Goal: Information Seeking & Learning: Learn about a topic

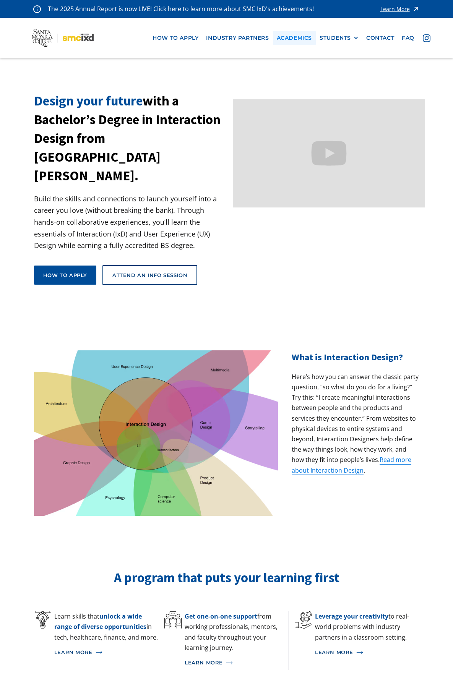
click at [306, 42] on link "Academics" at bounding box center [294, 38] width 43 height 14
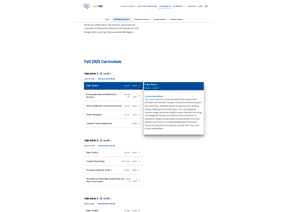
scroll to position [153, 0]
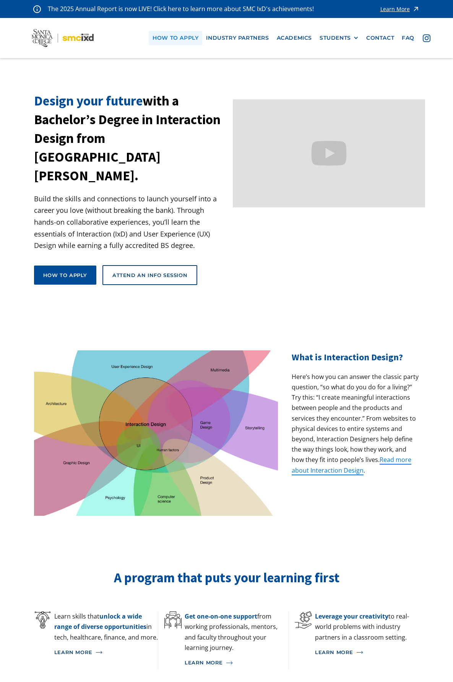
click at [188, 40] on link "how to apply" at bounding box center [175, 38] width 53 height 14
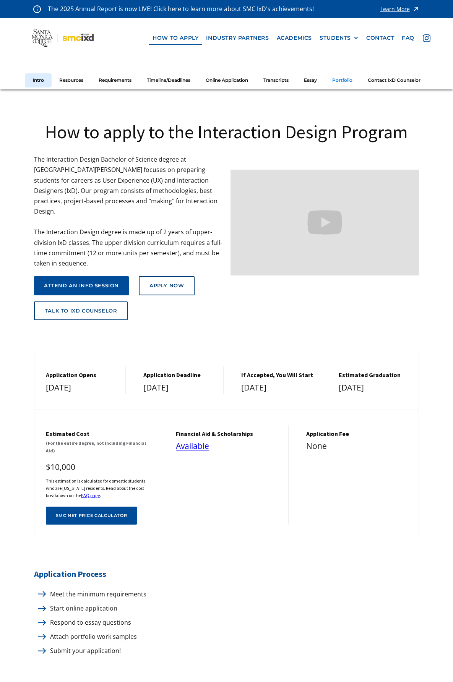
click at [346, 81] on link "Portfolio" at bounding box center [342, 80] width 36 height 14
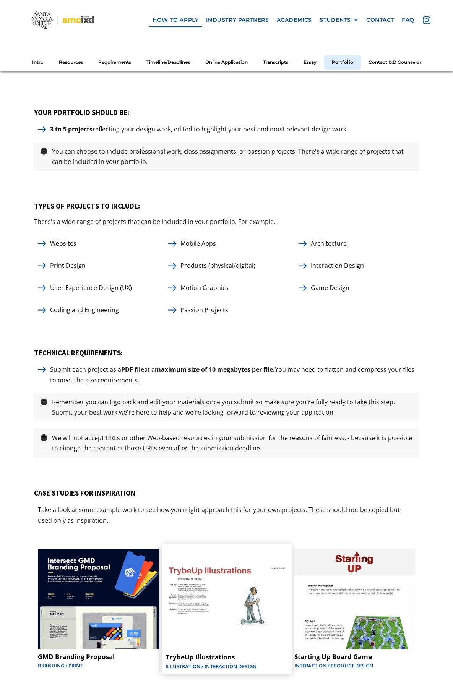
scroll to position [3477, 0]
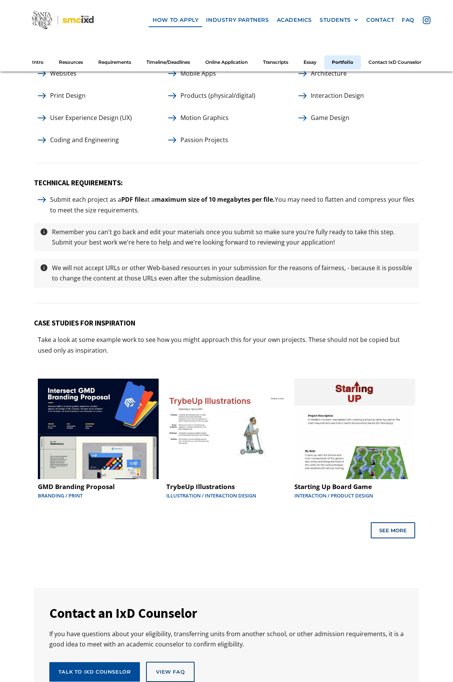
click at [388, 492] on div "GMD Branding Proposal Branding / Print TrybeUp Illustrations Illustration / Int…" at bounding box center [226, 452] width 385 height 171
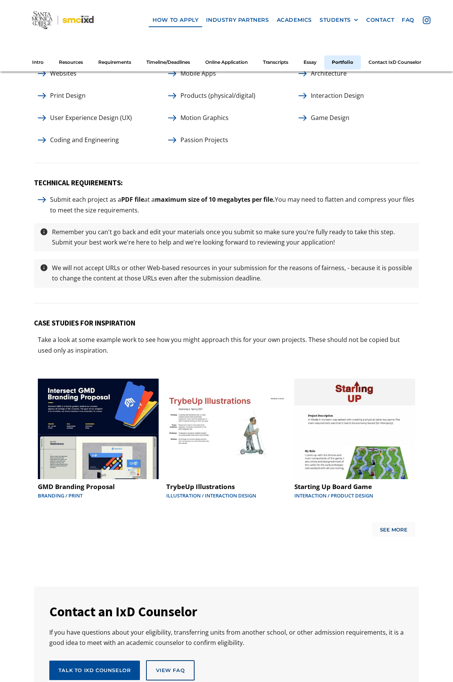
click at [388, 527] on div "See More" at bounding box center [394, 530] width 28 height 6
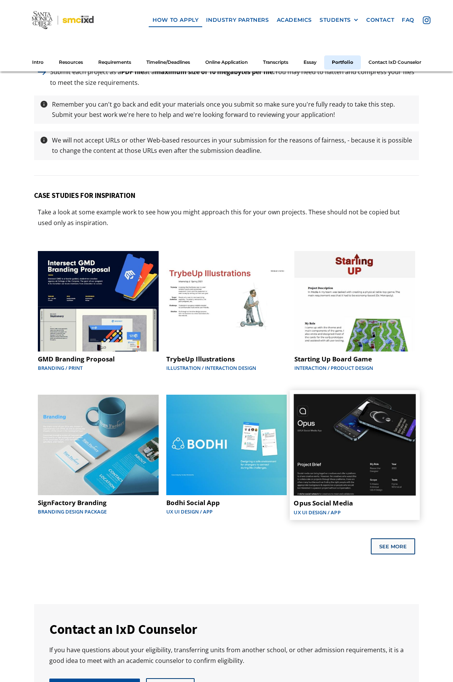
scroll to position [3668, 0]
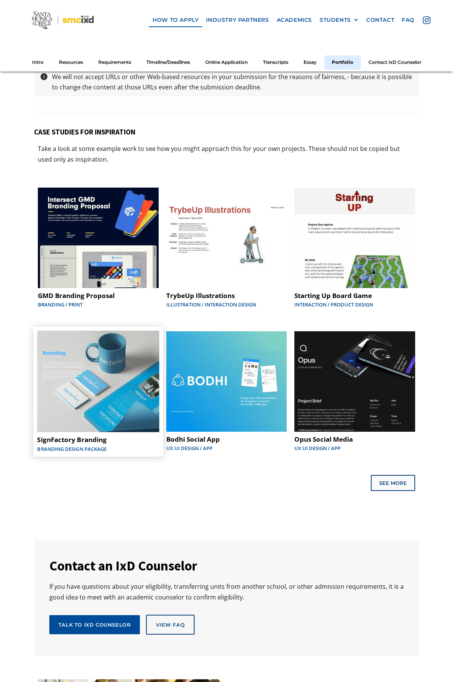
click at [50, 356] on img at bounding box center [98, 381] width 122 height 102
click at [401, 475] on link "See More" at bounding box center [393, 483] width 44 height 16
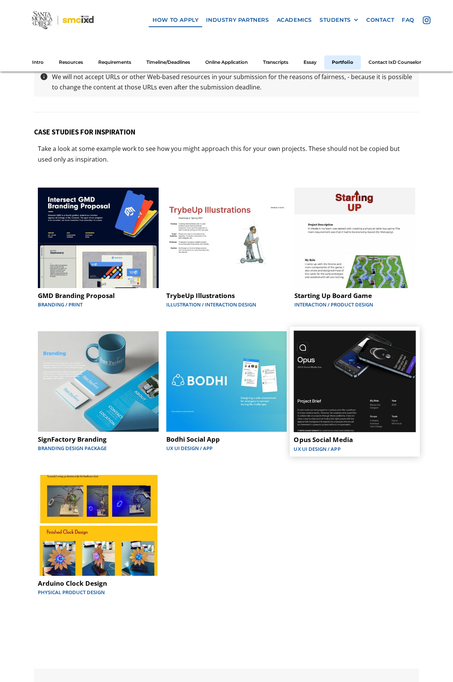
click at [366, 354] on img at bounding box center [355, 381] width 122 height 102
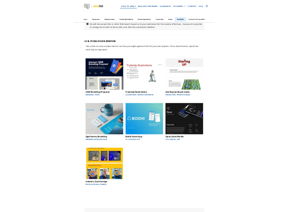
scroll to position [3649, 0]
